Goal: Entertainment & Leisure: Consume media (video, audio)

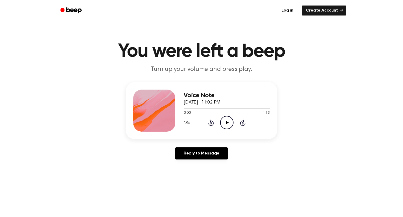
click at [225, 122] on icon "Play Audio" at bounding box center [226, 122] width 13 height 13
click at [228, 122] on icon "Pause Audio" at bounding box center [226, 122] width 13 height 13
click at [228, 122] on icon at bounding box center [227, 122] width 3 height 3
click at [228, 123] on icon "Pause Audio" at bounding box center [226, 122] width 13 height 13
click at [224, 109] on div at bounding box center [227, 108] width 86 height 4
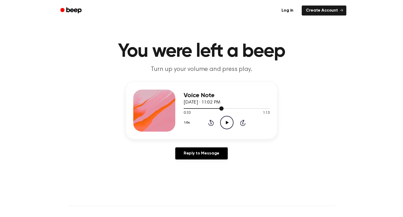
click at [218, 108] on div at bounding box center [204, 108] width 40 height 1
click at [227, 125] on icon "Play Audio" at bounding box center [226, 122] width 13 height 13
click at [226, 122] on icon "Pause Audio" at bounding box center [226, 122] width 13 height 13
click at [211, 107] on div at bounding box center [227, 108] width 86 height 4
click at [204, 107] on div at bounding box center [227, 108] width 86 height 4
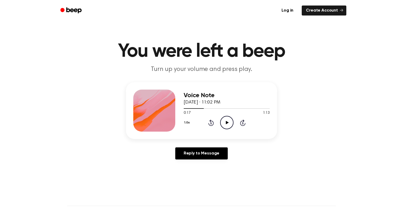
click at [226, 127] on icon "Play Audio" at bounding box center [226, 122] width 13 height 13
click at [223, 125] on icon "Pause Audio" at bounding box center [226, 122] width 13 height 13
click at [223, 123] on icon "Play Audio" at bounding box center [226, 122] width 13 height 13
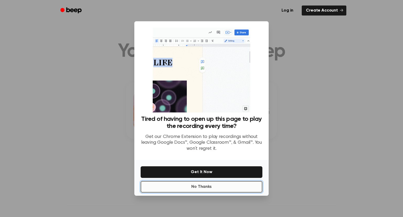
click at [216, 181] on button "No Thanks" at bounding box center [202, 187] width 122 height 12
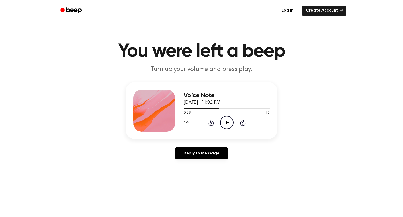
click at [229, 121] on icon "Play Audio" at bounding box center [226, 122] width 13 height 13
click at [229, 122] on icon "Pause Audio" at bounding box center [226, 122] width 13 height 13
click at [225, 109] on div at bounding box center [227, 108] width 86 height 4
click at [217, 109] on div at bounding box center [227, 108] width 86 height 4
click at [231, 124] on icon "Play Audio" at bounding box center [226, 122] width 13 height 13
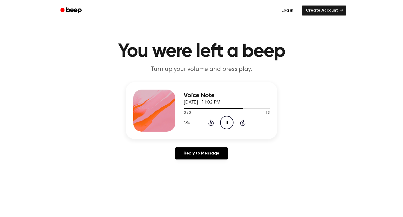
click at [228, 124] on icon "Pause Audio" at bounding box center [226, 122] width 13 height 13
click at [231, 110] on div at bounding box center [227, 108] width 86 height 4
click at [224, 122] on icon "Play Audio" at bounding box center [226, 122] width 13 height 13
click at [222, 125] on icon "Pause Audio" at bounding box center [226, 122] width 13 height 13
click at [238, 108] on div at bounding box center [215, 108] width 62 height 1
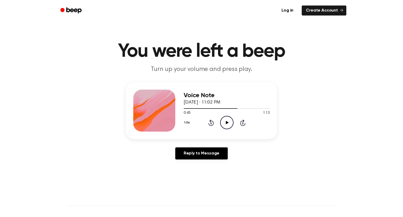
click at [228, 125] on icon "Play Audio" at bounding box center [226, 122] width 13 height 13
click at [223, 122] on icon "Pause Audio" at bounding box center [226, 122] width 13 height 13
click at [226, 125] on icon "Play Audio" at bounding box center [226, 122] width 13 height 13
